Goal: Task Accomplishment & Management: Manage account settings

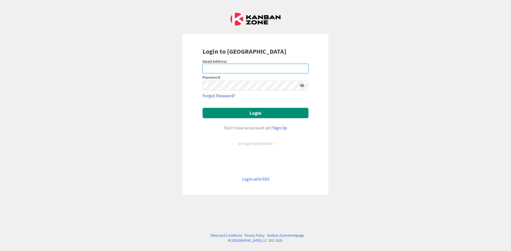
click at [241, 67] on input "email" at bounding box center [255, 69] width 106 height 10
type input "[EMAIL_ADDRESS][DOMAIN_NAME]"
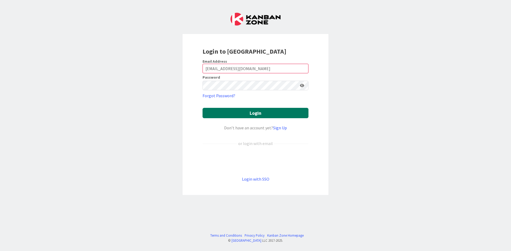
click at [253, 117] on button "Login" at bounding box center [255, 113] width 106 height 10
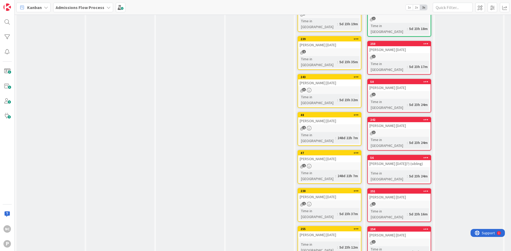
scroll to position [131, 0]
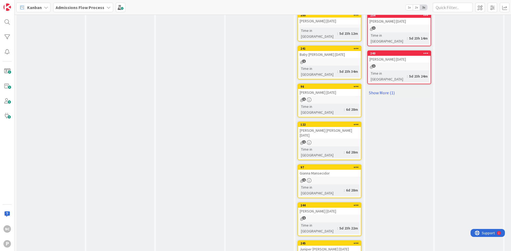
scroll to position [343, 0]
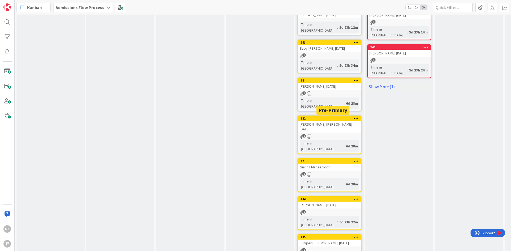
click at [337, 198] on div "244" at bounding box center [330, 200] width 60 height 4
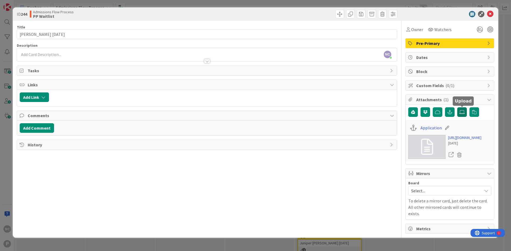
click at [461, 114] on icon at bounding box center [461, 112] width 5 height 4
click at [457, 107] on input "file" at bounding box center [457, 107] width 0 height 0
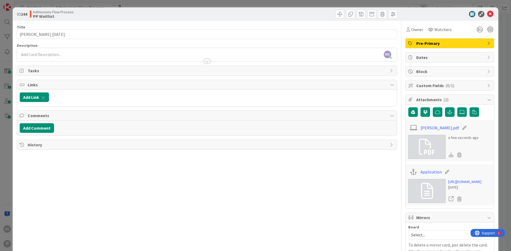
click at [461, 129] on icon at bounding box center [464, 127] width 7 height 5
drag, startPoint x: 457, startPoint y: 128, endPoint x: 369, endPoint y: 134, distance: 88.3
click at [369, 135] on div "Title 25 / 128 [PERSON_NAME] [DATE] Description NC [PERSON_NAME] just joined Ow…" at bounding box center [255, 150] width 477 height 258
type input "Revisit Tour Booking"
click at [368, 181] on div "Title 25 / 128 [PERSON_NAME] [DATE] Description NC [PERSON_NAME] just joined Ow…" at bounding box center [207, 150] width 380 height 258
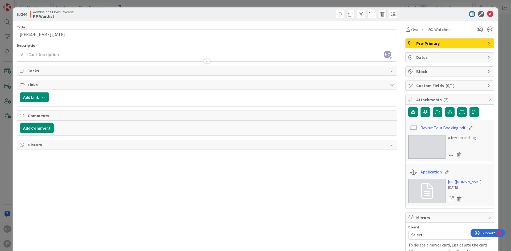
click at [428, 148] on img at bounding box center [426, 147] width 37 height 24
click at [356, 204] on div "Title 25 / 128 [PERSON_NAME] [DATE] Description NC [PERSON_NAME] just joined Ow…" at bounding box center [207, 150] width 380 height 258
click at [97, 57] on div at bounding box center [207, 59] width 380 height 6
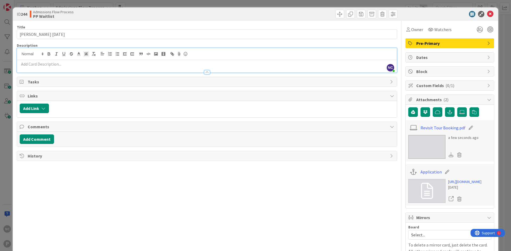
click at [100, 67] on div at bounding box center [207, 70] width 380 height 6
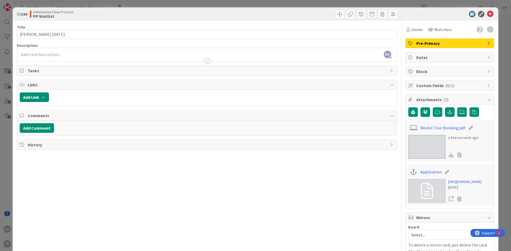
click at [102, 71] on span "Tasks" at bounding box center [207, 71] width 359 height 6
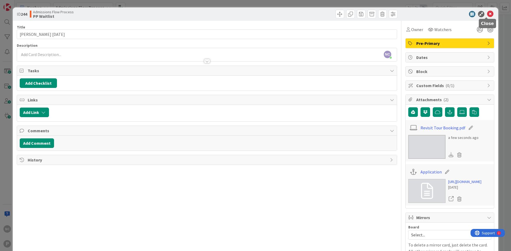
click at [488, 13] on icon at bounding box center [490, 14] width 6 height 6
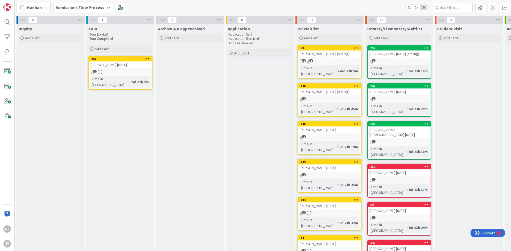
click at [342, 161] on div "239 [PERSON_NAME] [DATE] 1 Time in [GEOGRAPHIC_DATA] : 5d 23h 35m" at bounding box center [329, 176] width 64 height 34
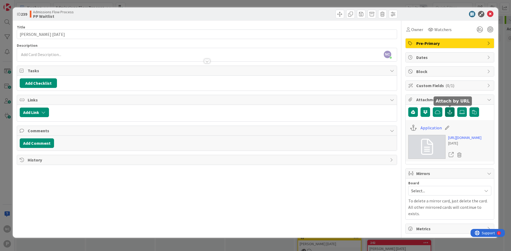
click at [450, 112] on icon "button" at bounding box center [449, 112] width 5 height 4
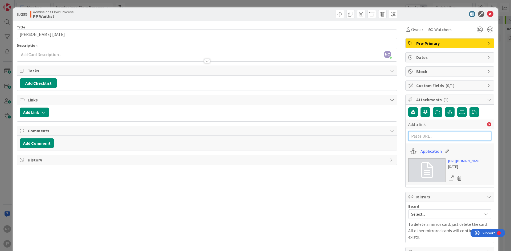
click at [441, 133] on input "text" at bounding box center [449, 136] width 83 height 10
paste input "[URL][DOMAIN_NAME][EMAIL_ADDRESS][DOMAIN_NAME]"
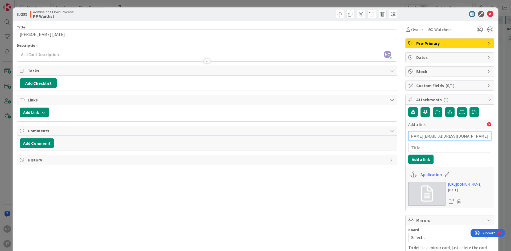
type input "[URL][DOMAIN_NAME][EMAIL_ADDRESS][DOMAIN_NAME]"
click at [443, 146] on input "text" at bounding box center [449, 148] width 83 height 10
type input "Tour Revisit Booking"
click at [420, 155] on div "Add a link [URL][DOMAIN_NAME][EMAIL_ADDRESS][DOMAIN_NAME] Tour Revisit Booking …" at bounding box center [449, 142] width 83 height 45
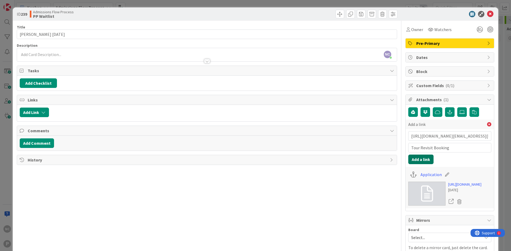
click at [417, 160] on button "Add a link" at bounding box center [420, 160] width 25 height 10
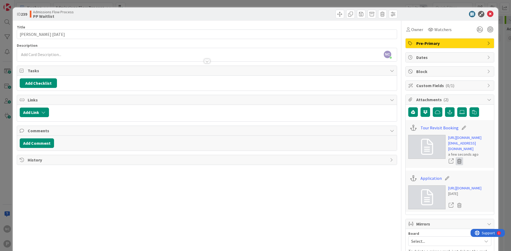
click at [457, 165] on icon at bounding box center [458, 161] width 7 height 8
click at [409, 192] on button "Delete" at bounding box center [410, 188] width 20 height 10
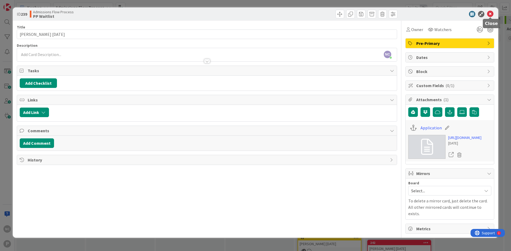
click at [490, 13] on icon at bounding box center [490, 14] width 6 height 6
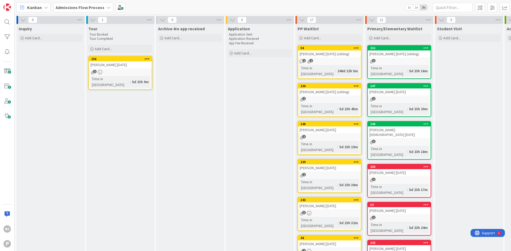
click at [322, 211] on div "3" at bounding box center [329, 213] width 63 height 5
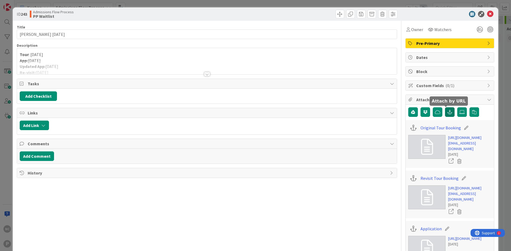
click at [447, 114] on button "button" at bounding box center [450, 112] width 10 height 10
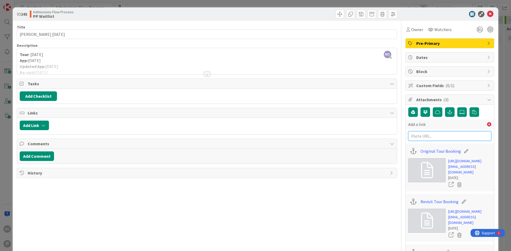
click at [438, 137] on input "text" at bounding box center [449, 136] width 83 height 10
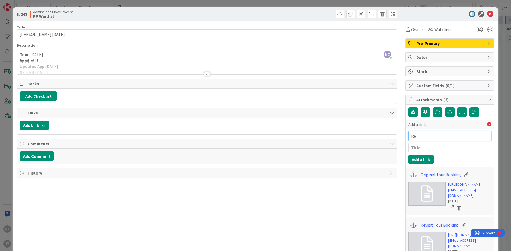
type input "R"
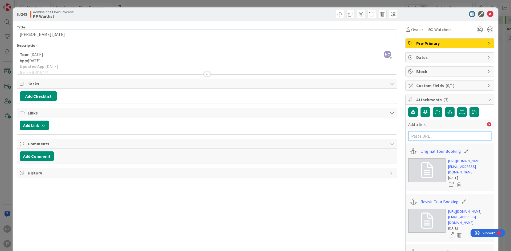
paste input "[URL][DOMAIN_NAME][EMAIL_ADDRESS][DOMAIN_NAME]"
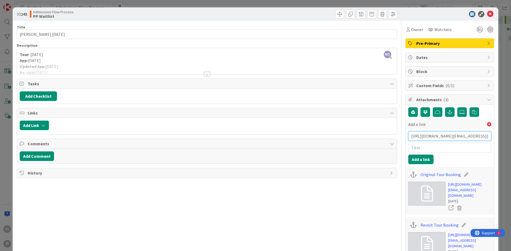
scroll to position [0, 302]
type input "[URL][DOMAIN_NAME][EMAIL_ADDRESS][DOMAIN_NAME]"
click at [437, 147] on input "text" at bounding box center [449, 148] width 83 height 10
type input "Revisit Tour Booking"
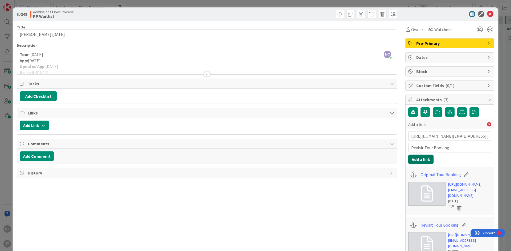
click at [416, 159] on button "Add a link" at bounding box center [420, 160] width 25 height 10
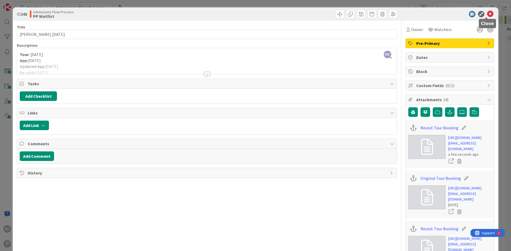
click at [487, 14] on icon at bounding box center [490, 14] width 6 height 6
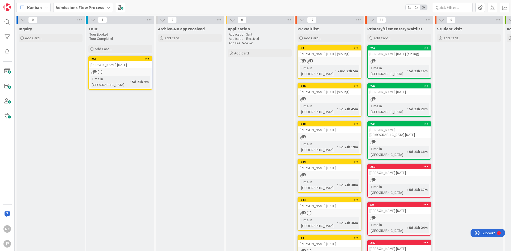
click at [103, 46] on div "Add Card..." at bounding box center [120, 49] width 64 height 8
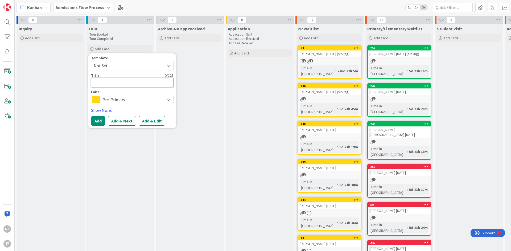
click at [120, 84] on textarea at bounding box center [132, 83] width 82 height 10
type textarea "x"
type textarea "M"
type textarea "x"
type textarea "Mo"
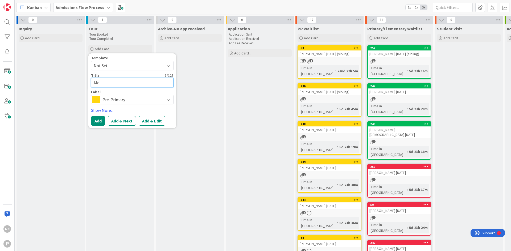
type textarea "x"
type textarea "Mor"
type textarea "x"
type textarea "Morg"
type textarea "x"
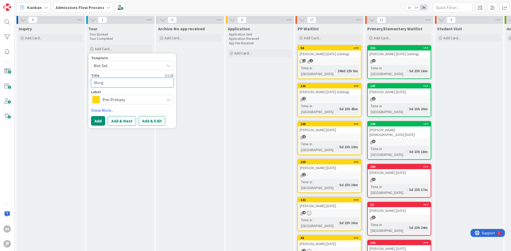
type textarea "[PERSON_NAME]"
type textarea "x"
type textarea "[PERSON_NAME]"
type textarea "x"
type textarea "[PERSON_NAME]"
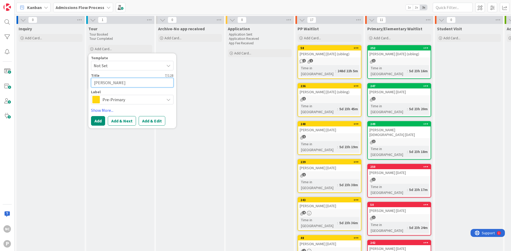
type textarea "x"
type textarea "[PERSON_NAME]"
type textarea "x"
type textarea "[PERSON_NAME] Th"
type textarea "x"
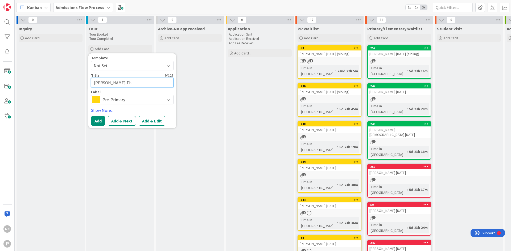
type textarea "[PERSON_NAME]"
type textarea "x"
type textarea "[PERSON_NAME]"
type textarea "x"
type textarea "[PERSON_NAME]"
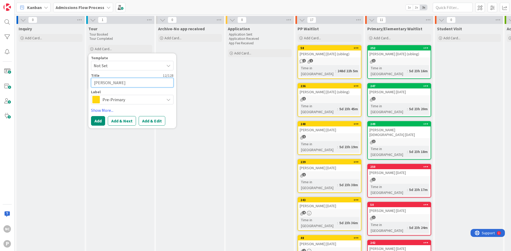
type textarea "x"
type textarea "[PERSON_NAME]"
click at [136, 99] on span "Pre-Primary" at bounding box center [131, 99] width 59 height 7
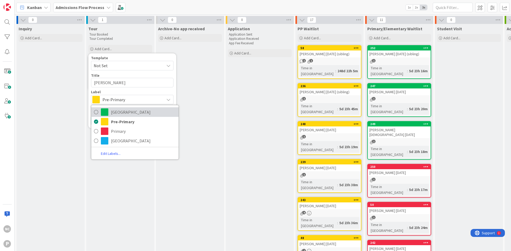
drag, startPoint x: 129, startPoint y: 113, endPoint x: 128, endPoint y: 117, distance: 3.7
click at [129, 113] on span "[GEOGRAPHIC_DATA]" at bounding box center [143, 112] width 65 height 8
type textarea "x"
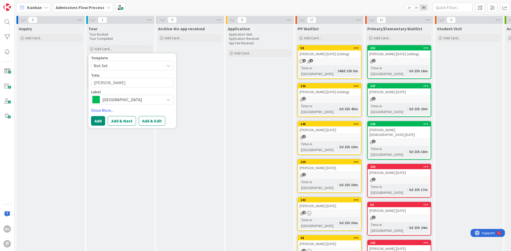
click at [150, 121] on button "Add & Edit" at bounding box center [152, 121] width 27 height 10
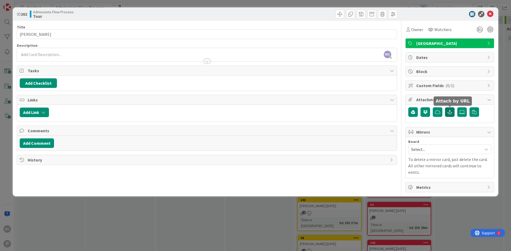
click at [446, 113] on button "button" at bounding box center [450, 112] width 10 height 10
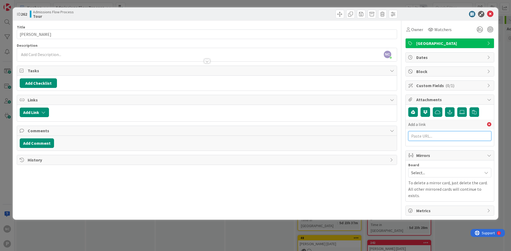
click at [440, 136] on input "text" at bounding box center [449, 136] width 83 height 10
paste input "[URL][DOMAIN_NAME][EMAIL_ADDRESS][DOMAIN_NAME]"
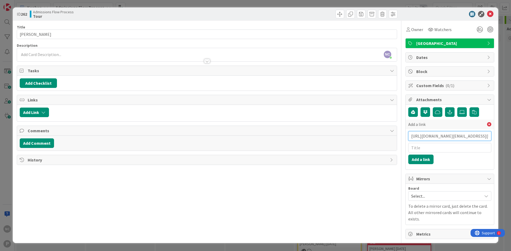
scroll to position [0, 299]
type input "[URL][DOMAIN_NAME][EMAIL_ADDRESS][DOMAIN_NAME]"
click at [441, 151] on input "text" at bounding box center [449, 148] width 83 height 10
type input "Tour Booking"
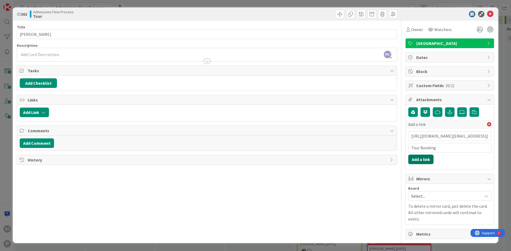
click at [423, 163] on button "Add a link" at bounding box center [420, 160] width 25 height 10
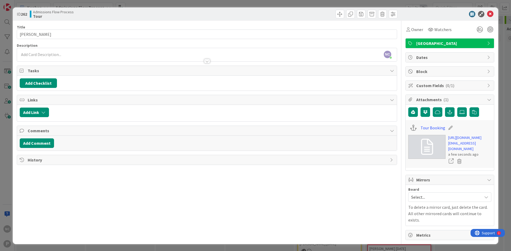
click at [39, 53] on div "NC [PERSON_NAME] just joined" at bounding box center [207, 54] width 380 height 13
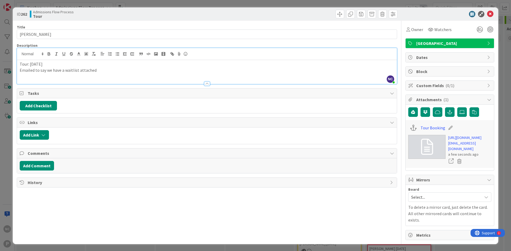
click at [24, 64] on p "Tour: [DATE]" at bounding box center [207, 64] width 374 height 6
click at [80, 80] on div at bounding box center [207, 81] width 380 height 6
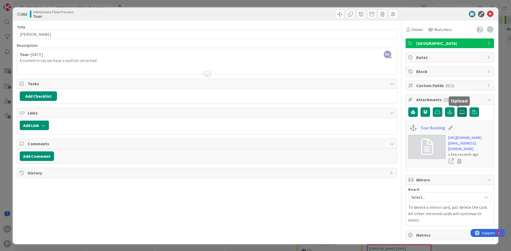
click at [459, 113] on icon at bounding box center [461, 112] width 5 height 4
click at [457, 107] on input "file" at bounding box center [457, 107] width 0 height 0
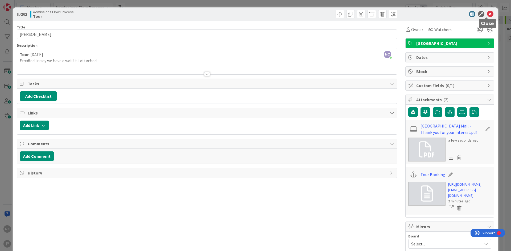
click at [487, 12] on icon at bounding box center [490, 14] width 6 height 6
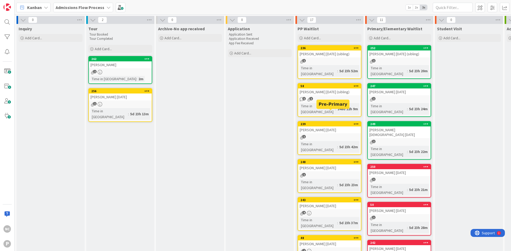
click at [338, 122] on div "239" at bounding box center [330, 124] width 60 height 4
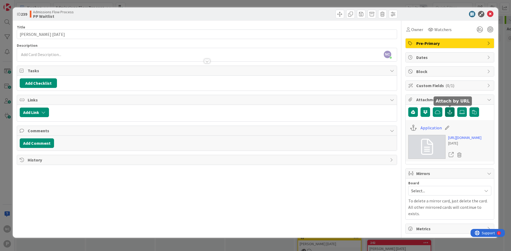
click at [451, 113] on icon "button" at bounding box center [449, 112] width 5 height 4
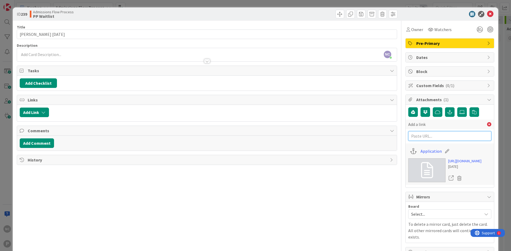
click at [441, 135] on input "text" at bounding box center [449, 136] width 83 height 10
paste input "[URL][DOMAIN_NAME][EMAIL_ADDRESS][DOMAIN_NAME]"
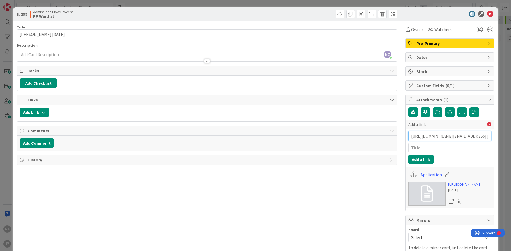
scroll to position [0, 303]
type input "[URL][DOMAIN_NAME][EMAIL_ADDRESS][DOMAIN_NAME]"
click at [441, 151] on input "text" at bounding box center [449, 148] width 83 height 10
type input "Revisit booking"
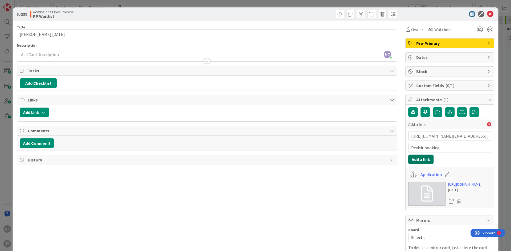
click at [413, 161] on button "Add a link" at bounding box center [420, 160] width 25 height 10
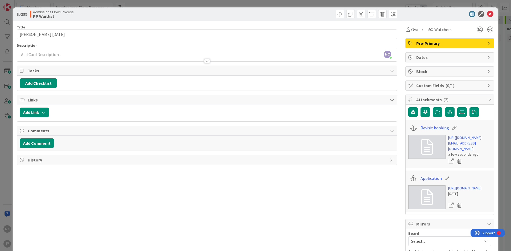
click at [54, 56] on div at bounding box center [207, 59] width 380 height 6
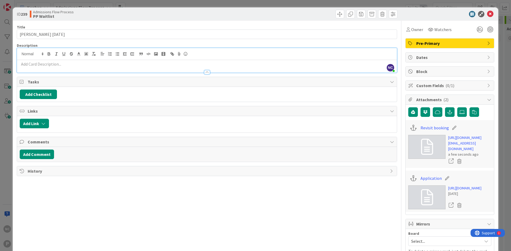
click at [65, 69] on div at bounding box center [207, 70] width 380 height 6
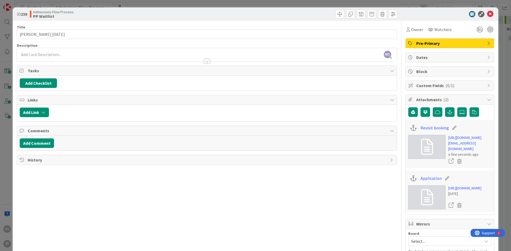
click at [63, 64] on div "Title 19 / 128 [PERSON_NAME] [DATE] Description NC [PERSON_NAME] just joined Ow…" at bounding box center [207, 153] width 380 height 264
click at [62, 60] on div at bounding box center [207, 59] width 380 height 6
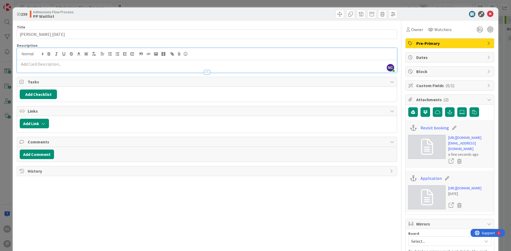
click at [64, 65] on p at bounding box center [207, 64] width 374 height 6
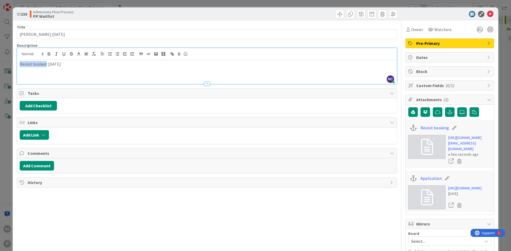
drag, startPoint x: 45, startPoint y: 63, endPoint x: 7, endPoint y: 63, distance: 38.6
click at [7, 63] on div "ID 239 Admissions Flow Process PP Waitlist Title 19 / 128 [PERSON_NAME] [DATE] …" at bounding box center [255, 125] width 511 height 251
click at [487, 14] on icon at bounding box center [490, 14] width 6 height 6
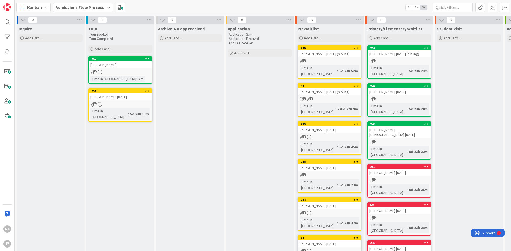
click at [321, 97] on div "1 1" at bounding box center [329, 99] width 63 height 5
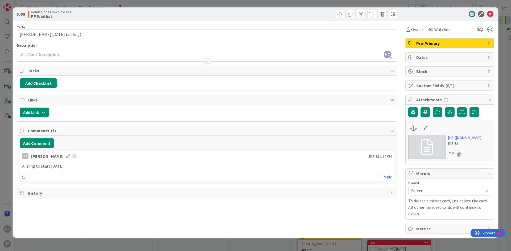
click at [492, 10] on div "ID 58 Admissions Flow Process PP Waitlist" at bounding box center [255, 13] width 485 height 13
click at [491, 14] on icon at bounding box center [490, 14] width 6 height 6
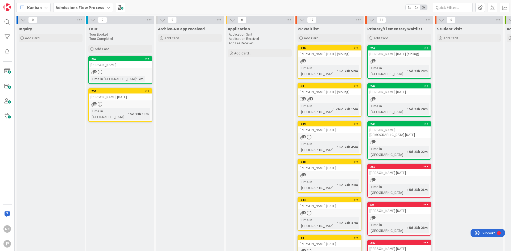
click at [118, 94] on div "[PERSON_NAME] [DATE]" at bounding box center [120, 97] width 63 height 7
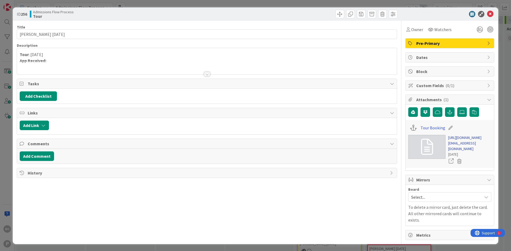
click at [466, 139] on link "[URL][DOMAIN_NAME][EMAIL_ADDRESS][DOMAIN_NAME]" at bounding box center [469, 143] width 43 height 17
click at [55, 56] on div "NC [PERSON_NAME] just joined Tour : [DATE] App Received:" at bounding box center [207, 61] width 380 height 26
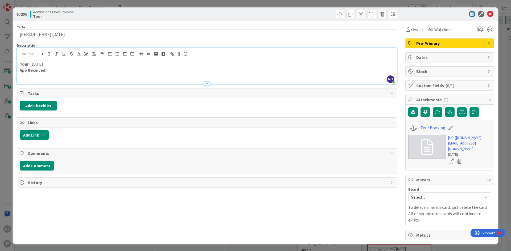
click at [51, 71] on p "App Received:" at bounding box center [207, 70] width 374 height 6
drag, startPoint x: 53, startPoint y: 76, endPoint x: 10, endPoint y: 78, distance: 42.4
click at [10, 78] on div "ID 256 Admissions Flow Process Tour Title 24 / 128 [PERSON_NAME] [DATE] Descrip…" at bounding box center [255, 125] width 511 height 251
click at [109, 72] on p "App Received:" at bounding box center [207, 70] width 374 height 6
click at [110, 76] on p "App Fee Received:" at bounding box center [207, 76] width 374 height 6
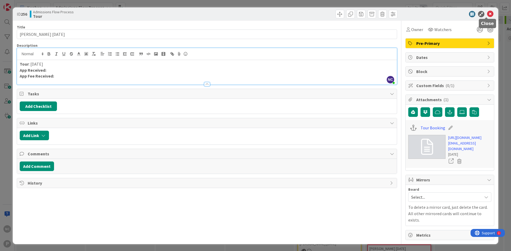
click at [487, 16] on icon at bounding box center [490, 14] width 6 height 6
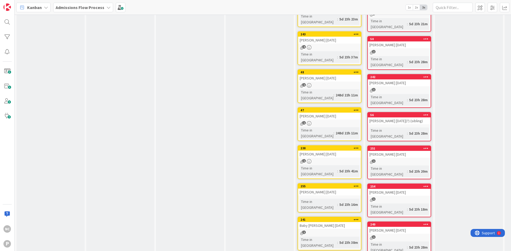
scroll to position [186, 0]
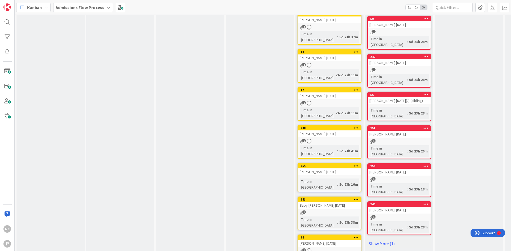
click at [331, 131] on div "[PERSON_NAME] [DATE]" at bounding box center [329, 134] width 63 height 7
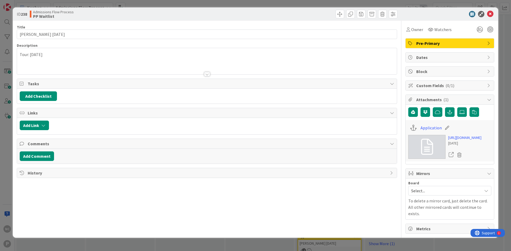
click at [96, 55] on p "Tour: [DATE]" at bounding box center [207, 55] width 374 height 6
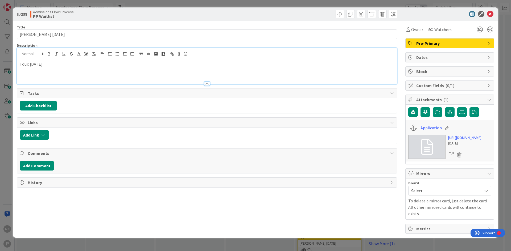
click at [22, 63] on p "Tour: [DATE]" at bounding box center [207, 64] width 374 height 6
click at [50, 66] on p "Tour : [DATE]" at bounding box center [207, 64] width 374 height 6
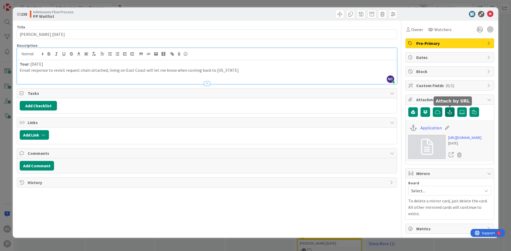
drag, startPoint x: 450, startPoint y: 113, endPoint x: 450, endPoint y: 118, distance: 5.1
click at [450, 113] on icon "button" at bounding box center [449, 112] width 5 height 4
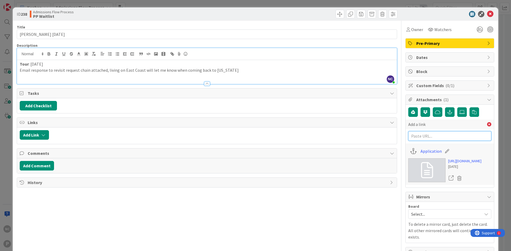
click at [424, 139] on input "text" at bounding box center [449, 136] width 83 height 10
paste input "[URL][DOMAIN_NAME]"
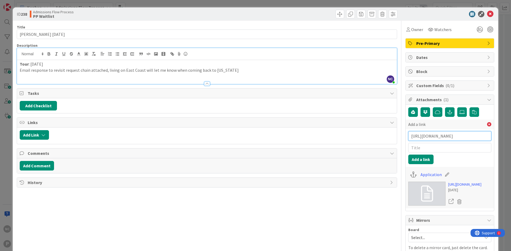
scroll to position [0, 191]
type input "[URL][DOMAIN_NAME]"
click at [422, 145] on input "text" at bounding box center [449, 148] width 83 height 10
type input "Email update living East"
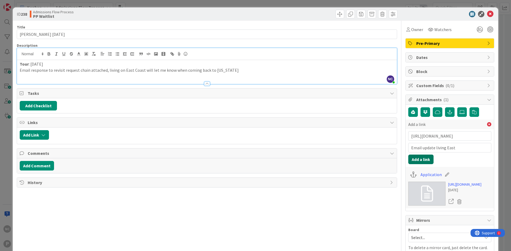
click at [417, 158] on button "Add a link" at bounding box center [420, 160] width 25 height 10
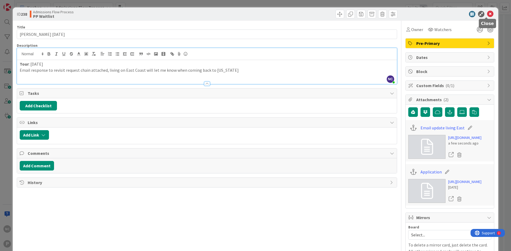
click at [489, 15] on icon at bounding box center [490, 14] width 6 height 6
